Goal: Information Seeking & Learning: Learn about a topic

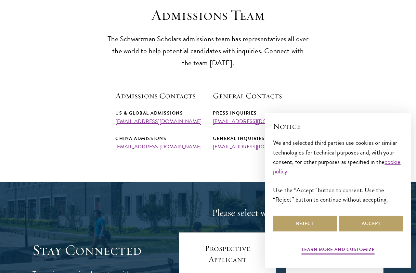
click at [357, 117] on section "Admissions Team The Schwarzman Scholars admissions team has representatives all…" at bounding box center [208, 78] width 416 height 144
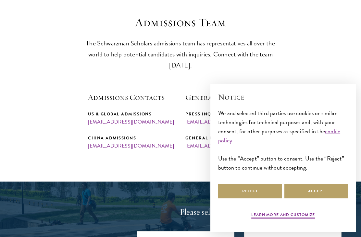
scroll to position [184, 0]
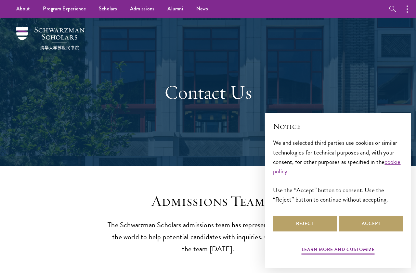
click at [81, 111] on div "Contact Us" at bounding box center [207, 92] width 351 height 148
click at [0, 0] on li "Application Instructions" at bounding box center [0, 0] width 0 height 0
click at [0, 0] on link "Application Instructions" at bounding box center [0, 0] width 0 height 0
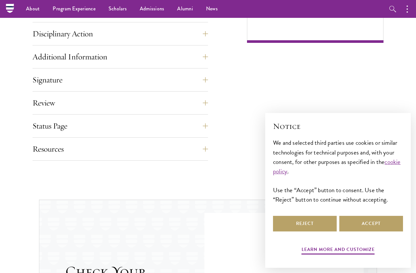
scroll to position [487, 0]
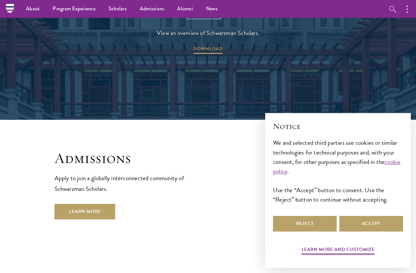
scroll to position [954, 0]
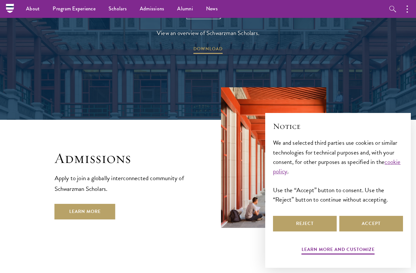
click at [69, 204] on link "Learn More" at bounding box center [85, 212] width 61 height 16
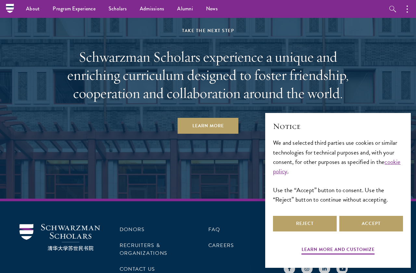
scroll to position [3117, 0]
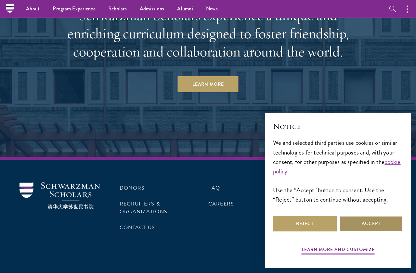
click at [357, 232] on button "Accept" at bounding box center [371, 224] width 64 height 16
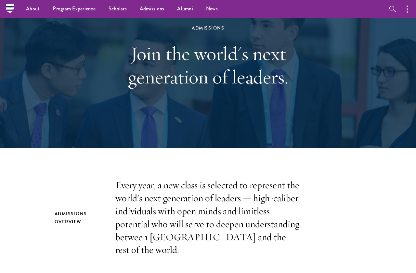
scroll to position [0, 0]
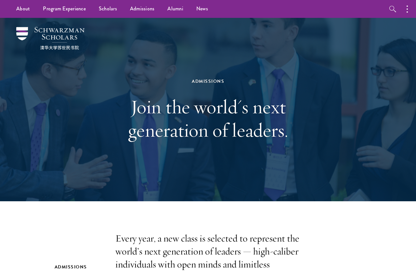
click at [405, 9] on button "button" at bounding box center [408, 9] width 14 height 18
click at [103, 14] on link "Scholars" at bounding box center [107, 9] width 31 height 18
